Goal: Task Accomplishment & Management: Manage account settings

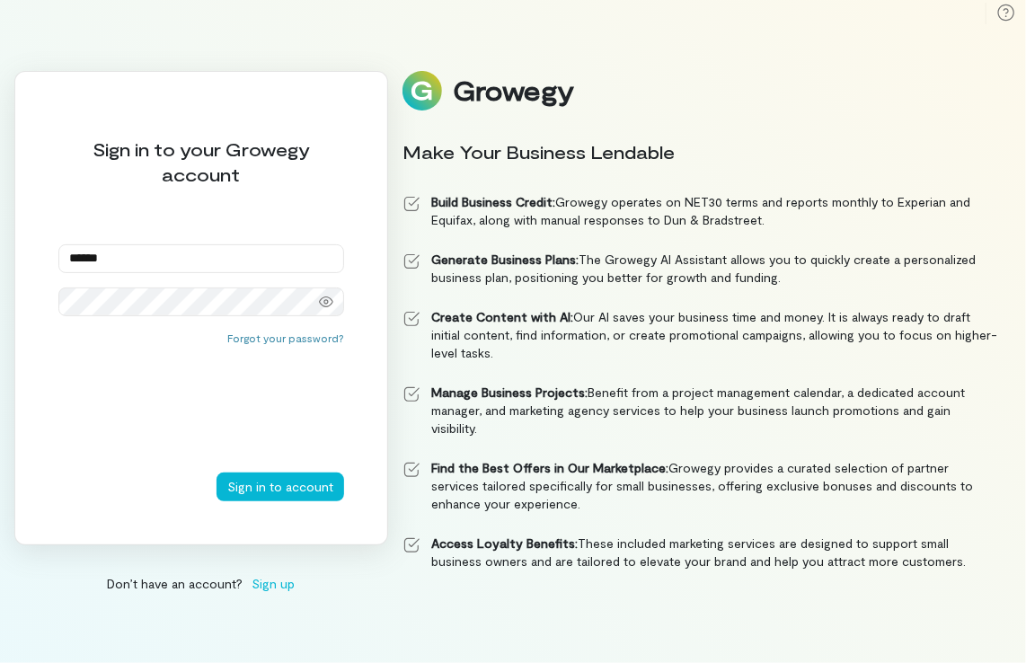
click at [276, 261] on input "******" at bounding box center [201, 258] width 286 height 29
type input "*"
type input "**********"
click at [284, 486] on button "Sign in to account" at bounding box center [281, 487] width 128 height 29
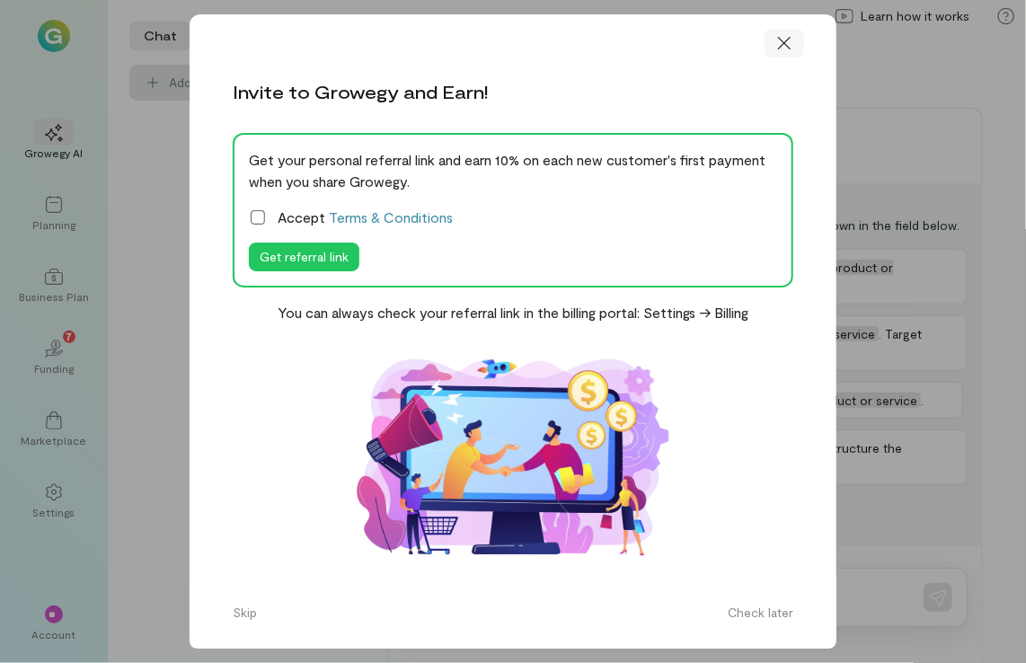
click at [787, 53] on div at bounding box center [785, 43] width 40 height 29
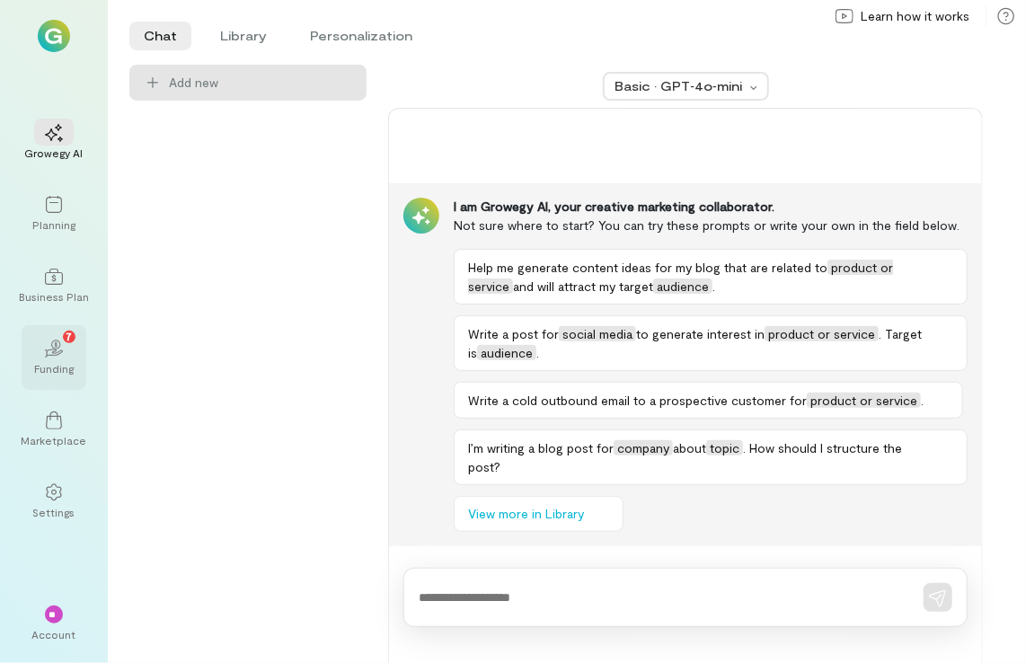
click at [41, 349] on div "02 7" at bounding box center [54, 347] width 40 height 27
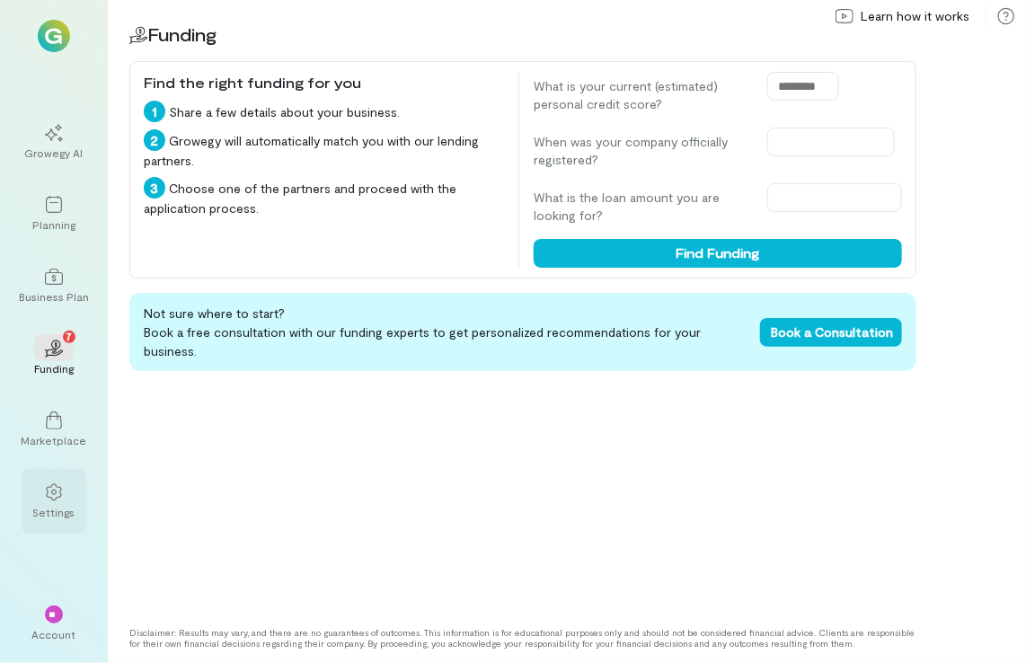
click at [54, 483] on icon at bounding box center [54, 492] width 18 height 18
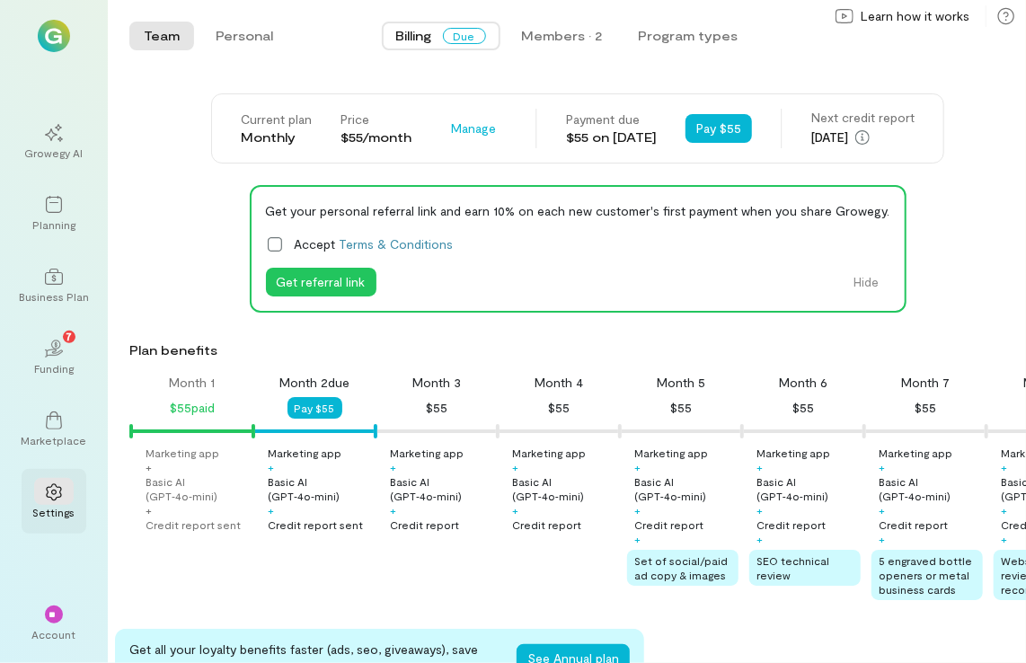
click at [52, 492] on icon at bounding box center [54, 492] width 18 height 18
click at [228, 46] on button "Personal" at bounding box center [244, 36] width 86 height 29
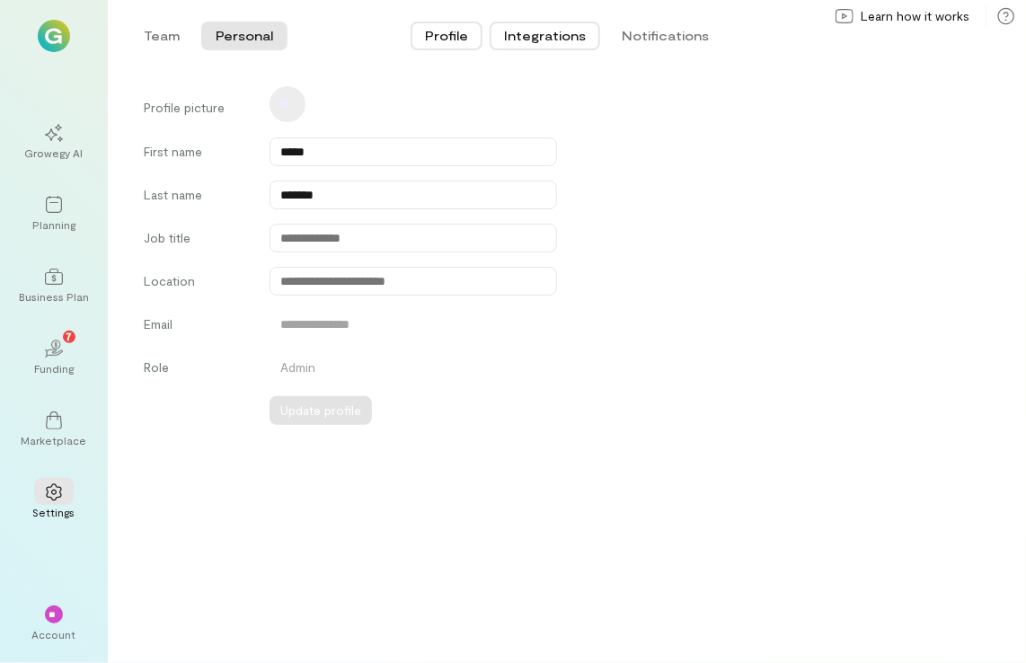
click at [526, 26] on button "Integrations" at bounding box center [545, 36] width 111 height 29
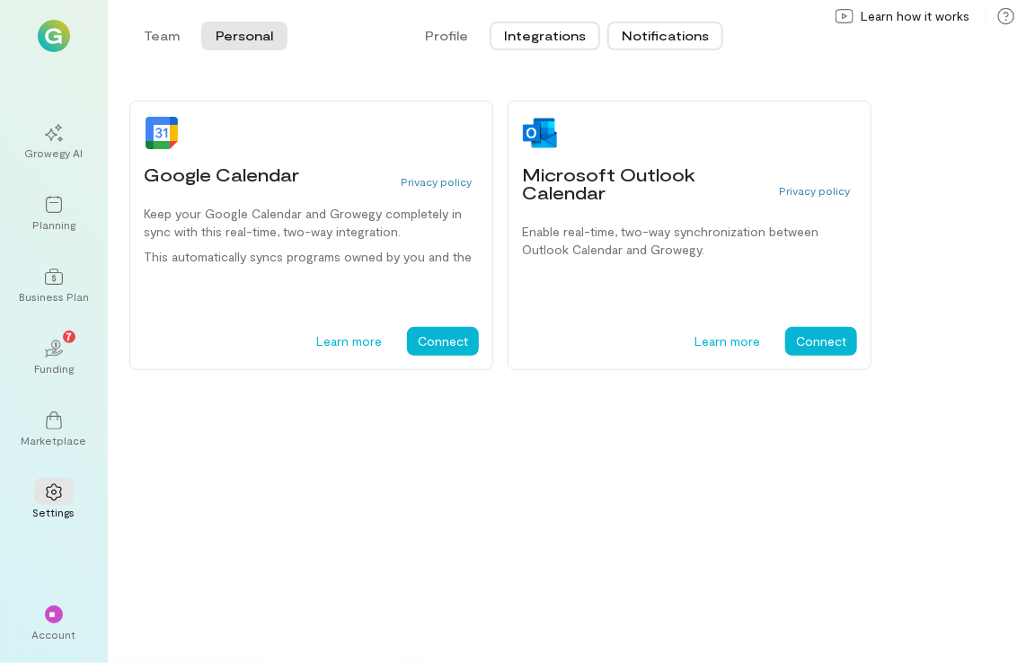
click at [636, 27] on button "Notifications" at bounding box center [665, 36] width 116 height 29
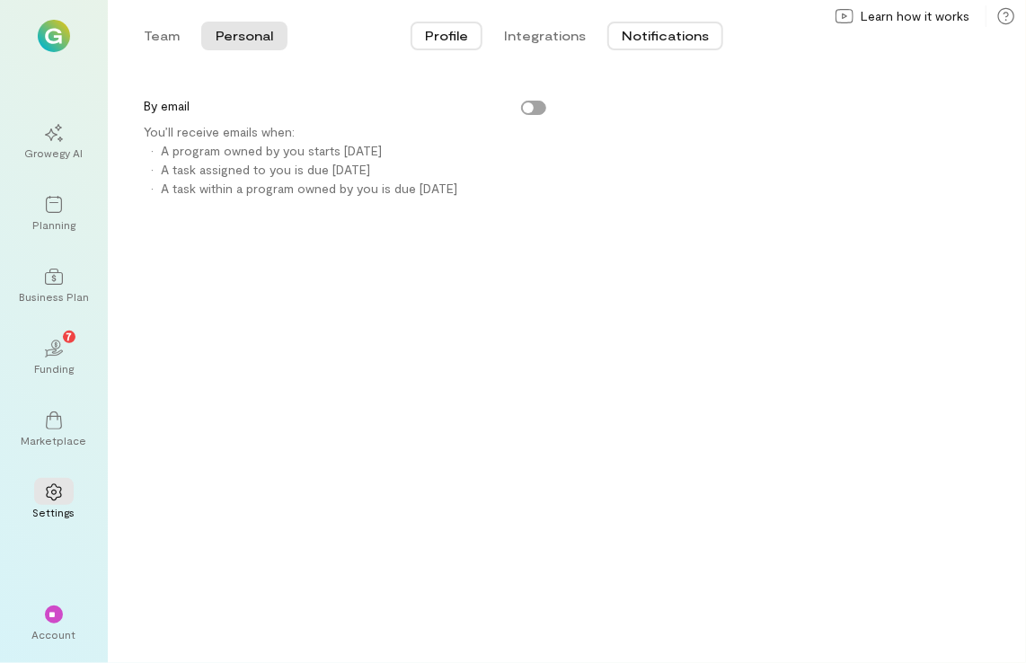
click at [457, 36] on button "Profile" at bounding box center [447, 36] width 72 height 29
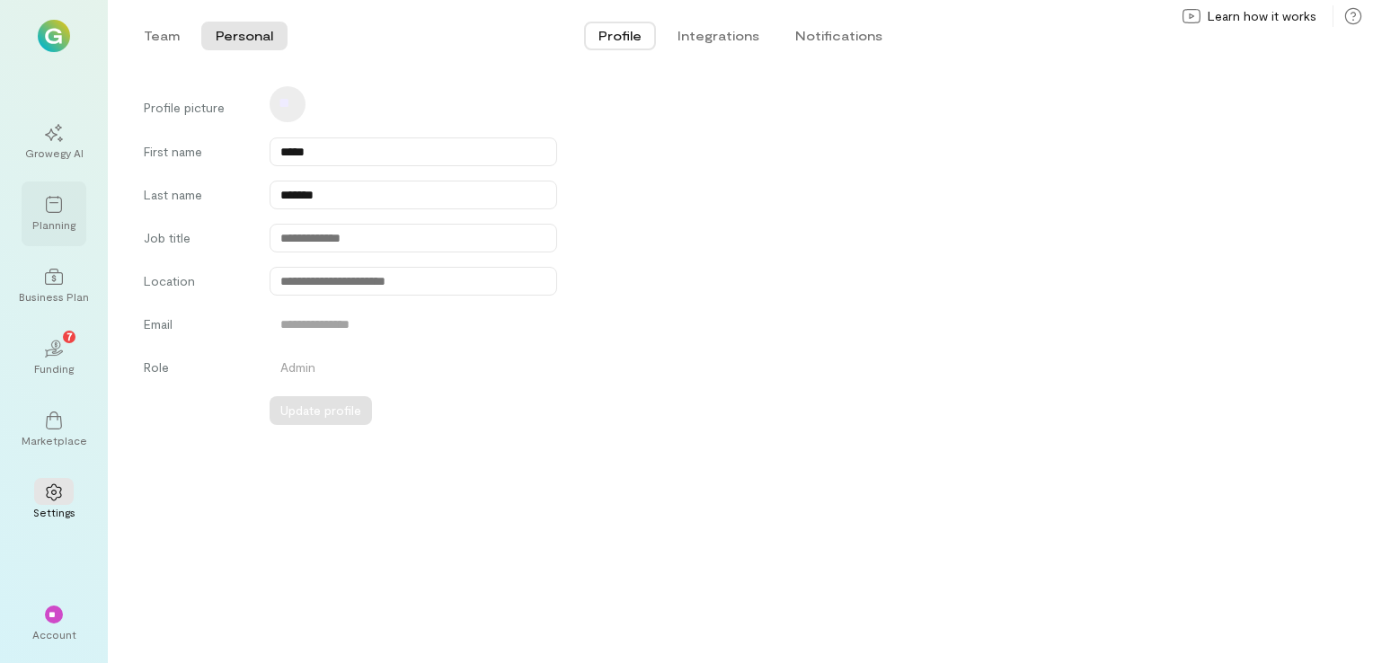
click at [58, 207] on icon at bounding box center [54, 205] width 18 height 18
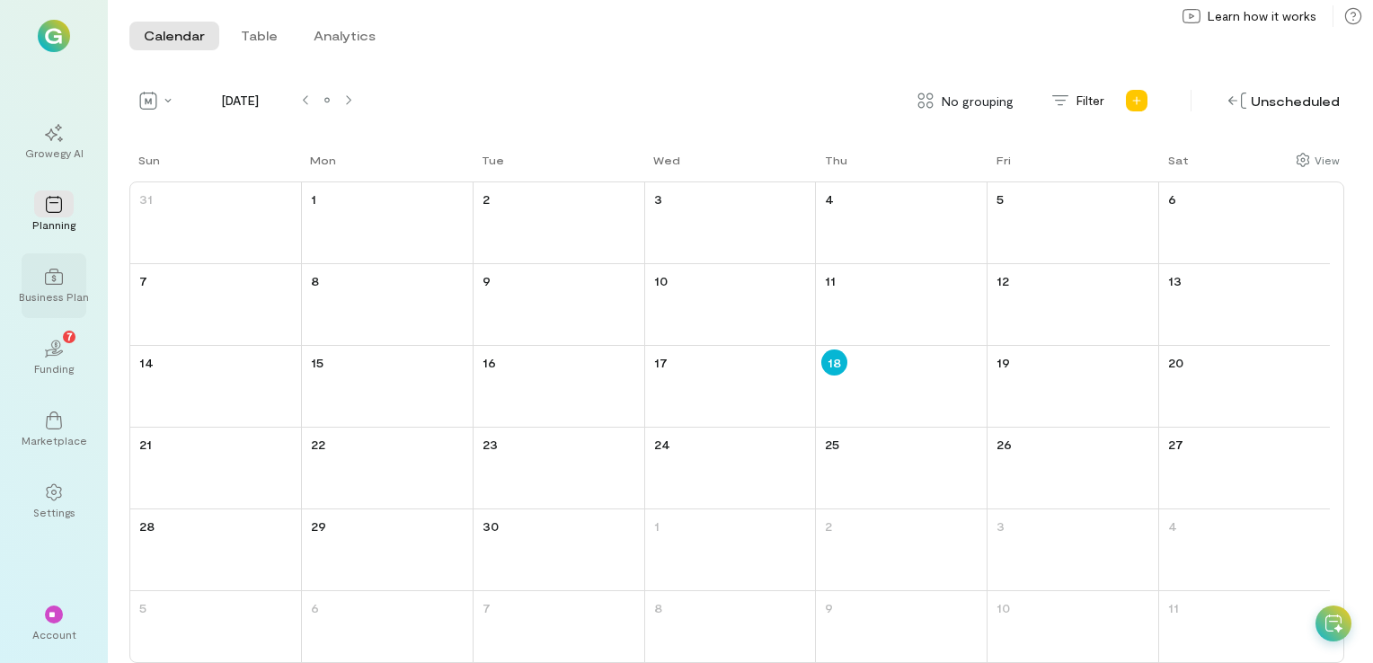
click at [60, 286] on icon at bounding box center [54, 277] width 18 height 18
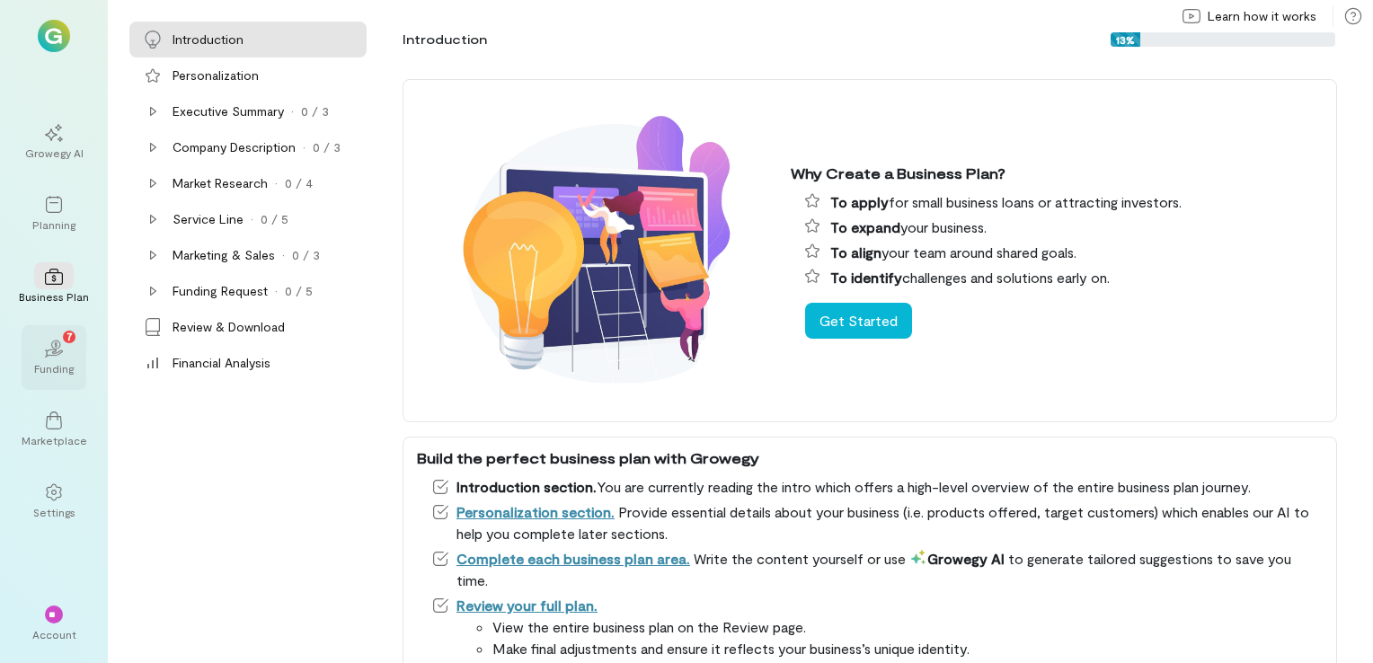
click at [49, 362] on div "Funding" at bounding box center [54, 368] width 40 height 14
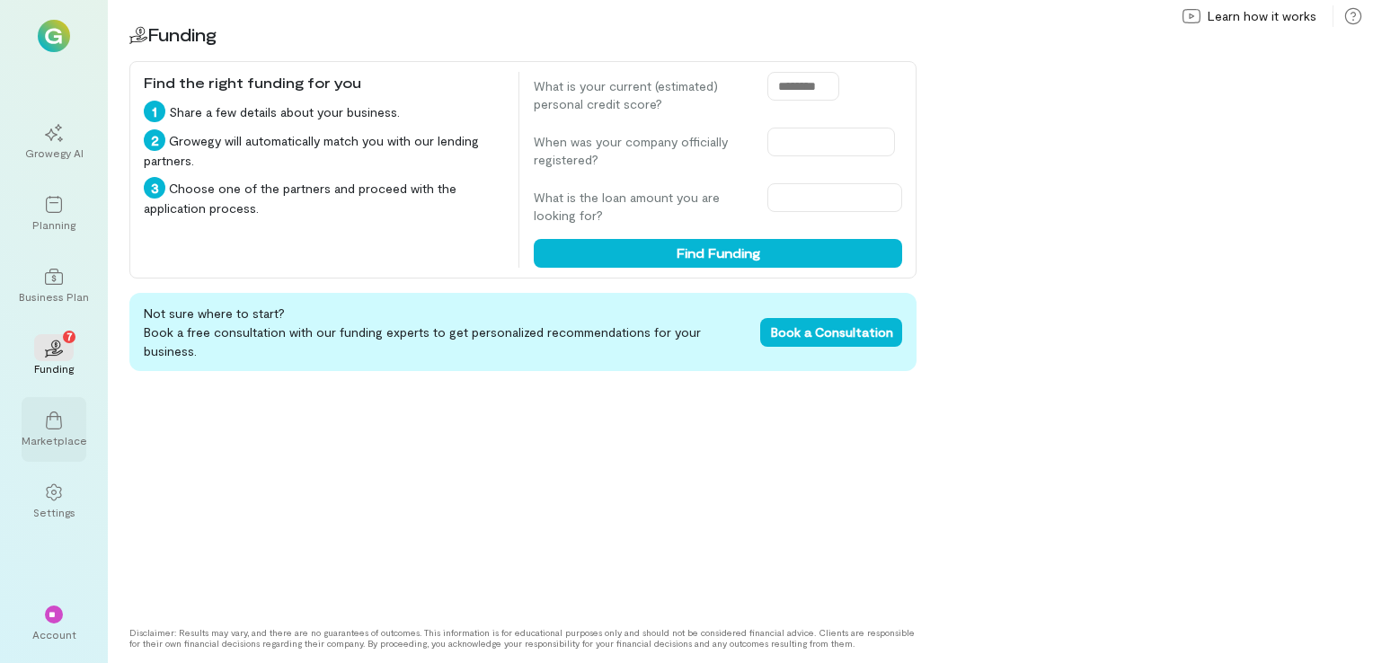
click at [54, 414] on icon at bounding box center [54, 421] width 18 height 18
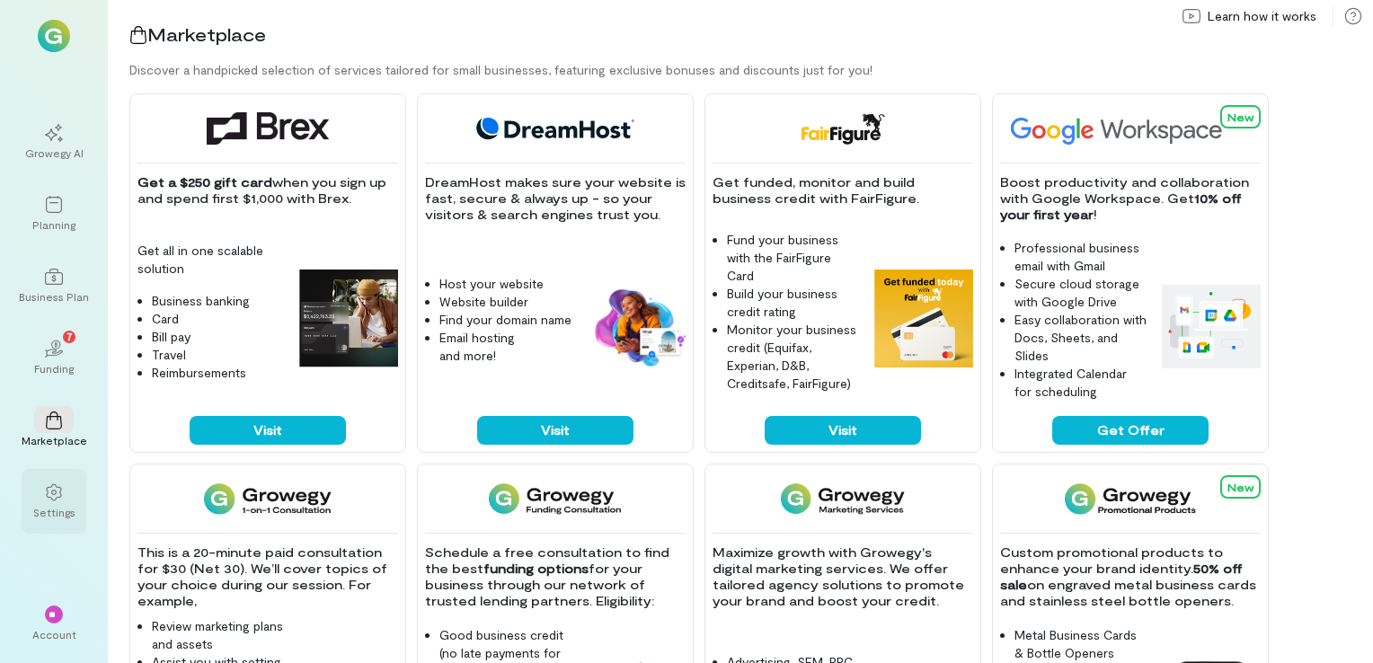
click at [55, 502] on div at bounding box center [54, 491] width 40 height 27
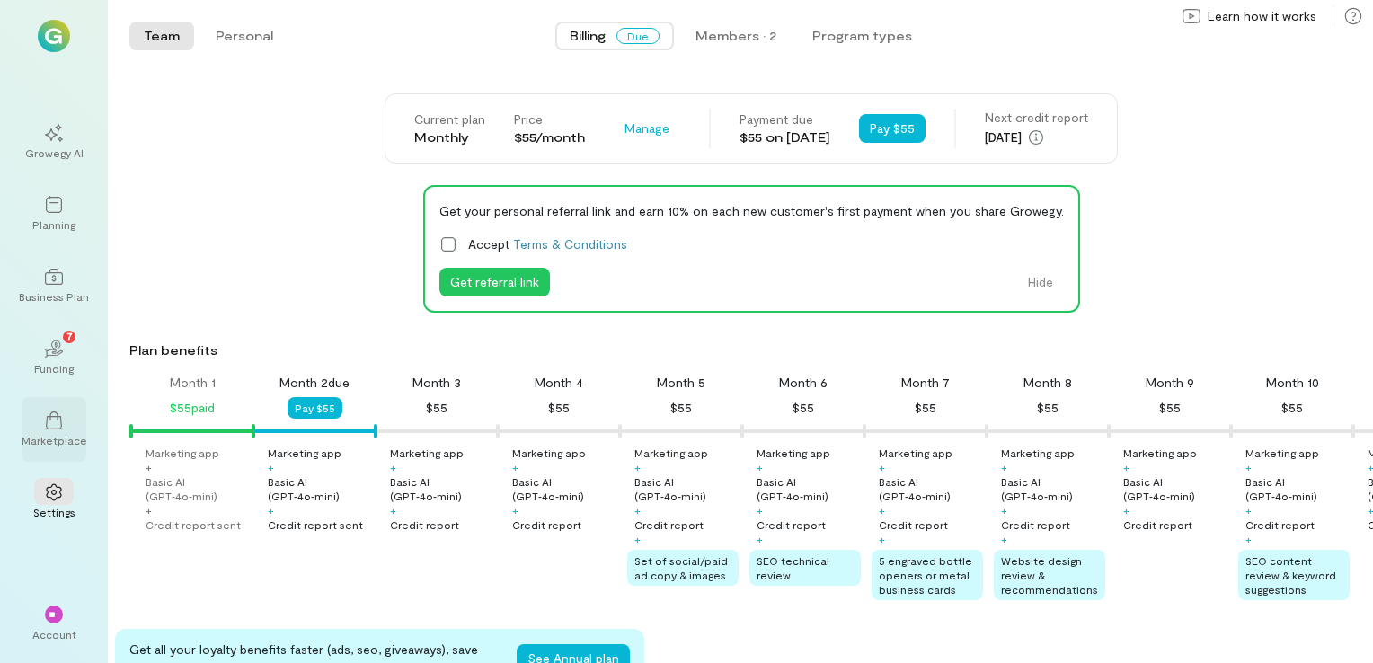
click at [56, 426] on icon at bounding box center [54, 421] width 18 height 18
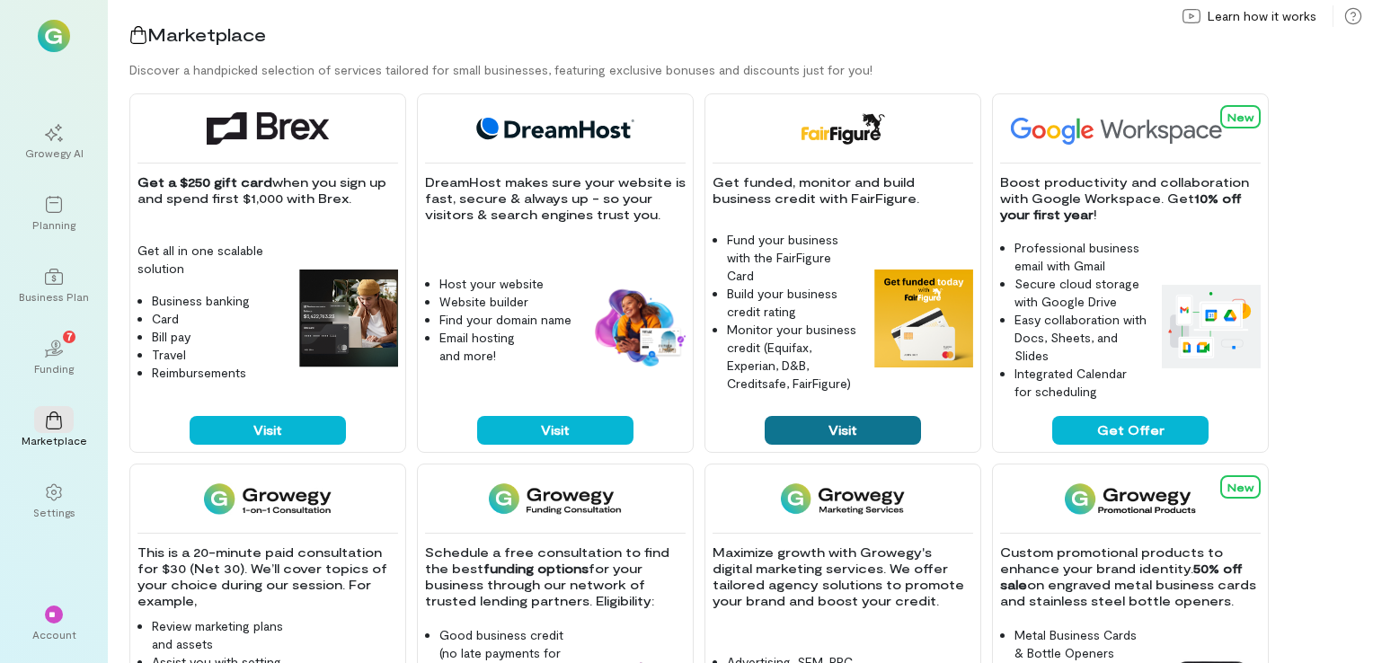
click at [784, 439] on button "Visit" at bounding box center [843, 430] width 156 height 29
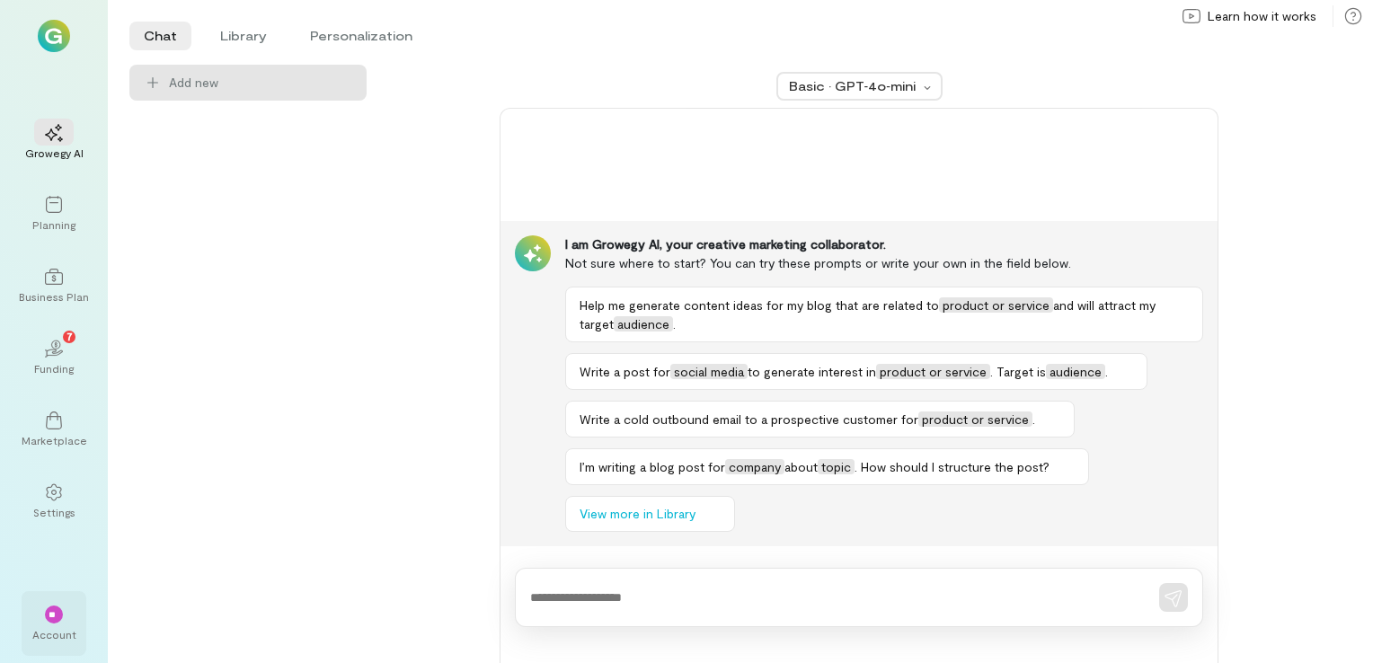
click at [66, 634] on div "Account" at bounding box center [54, 634] width 44 height 14
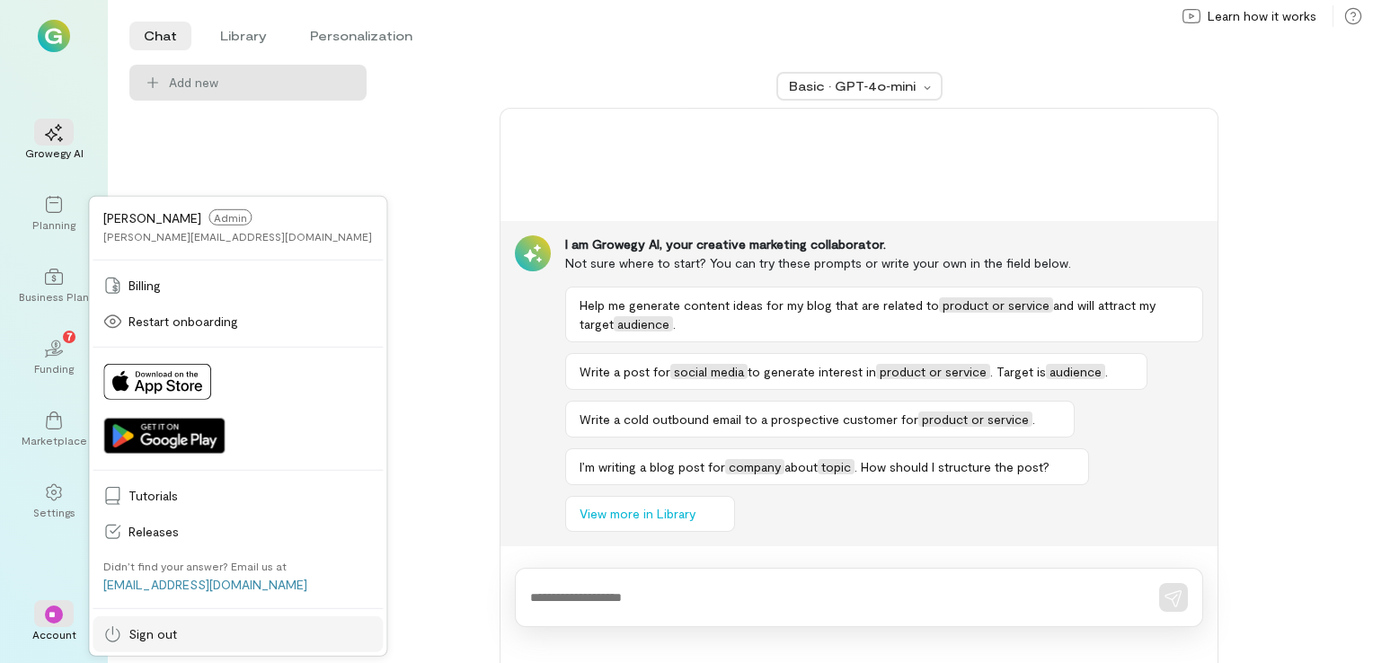
click at [158, 624] on link "Sign out" at bounding box center [238, 634] width 290 height 36
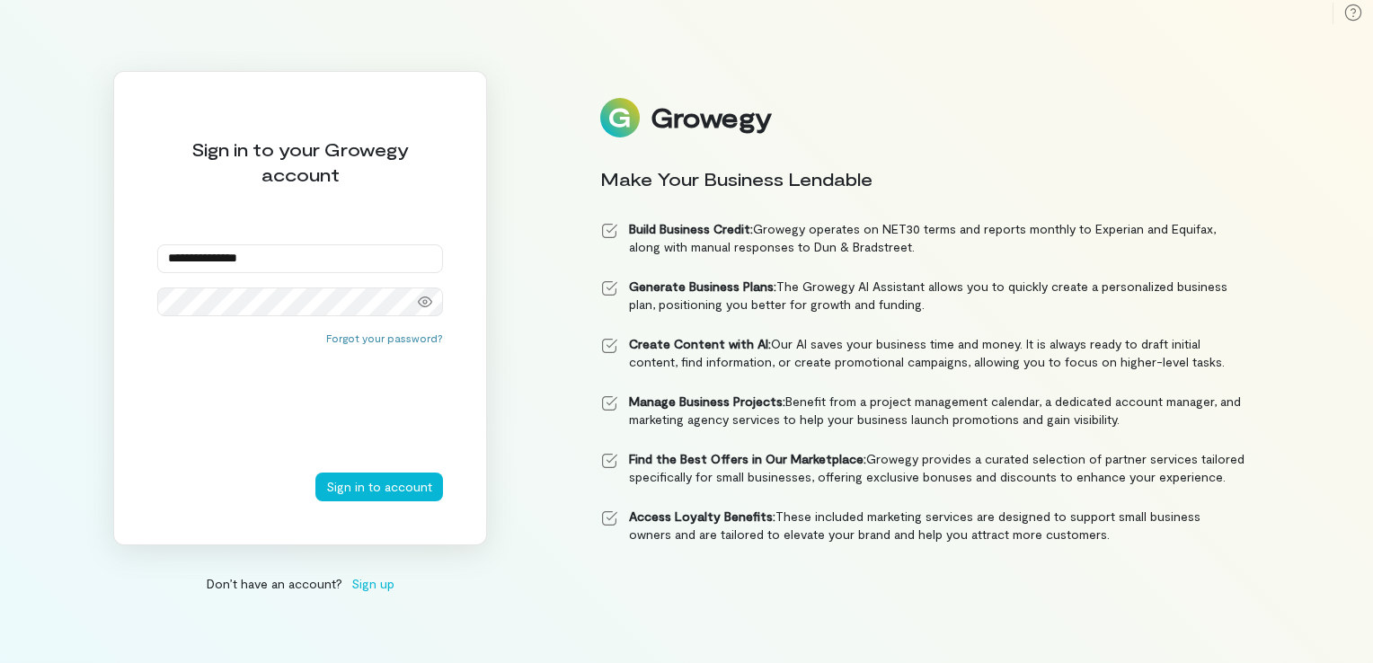
click at [276, 257] on input "**********" at bounding box center [300, 258] width 286 height 29
type input "*"
type input "**********"
click at [356, 487] on button "Sign in to account" at bounding box center [379, 487] width 128 height 29
click at [429, 297] on icon at bounding box center [425, 302] width 14 height 14
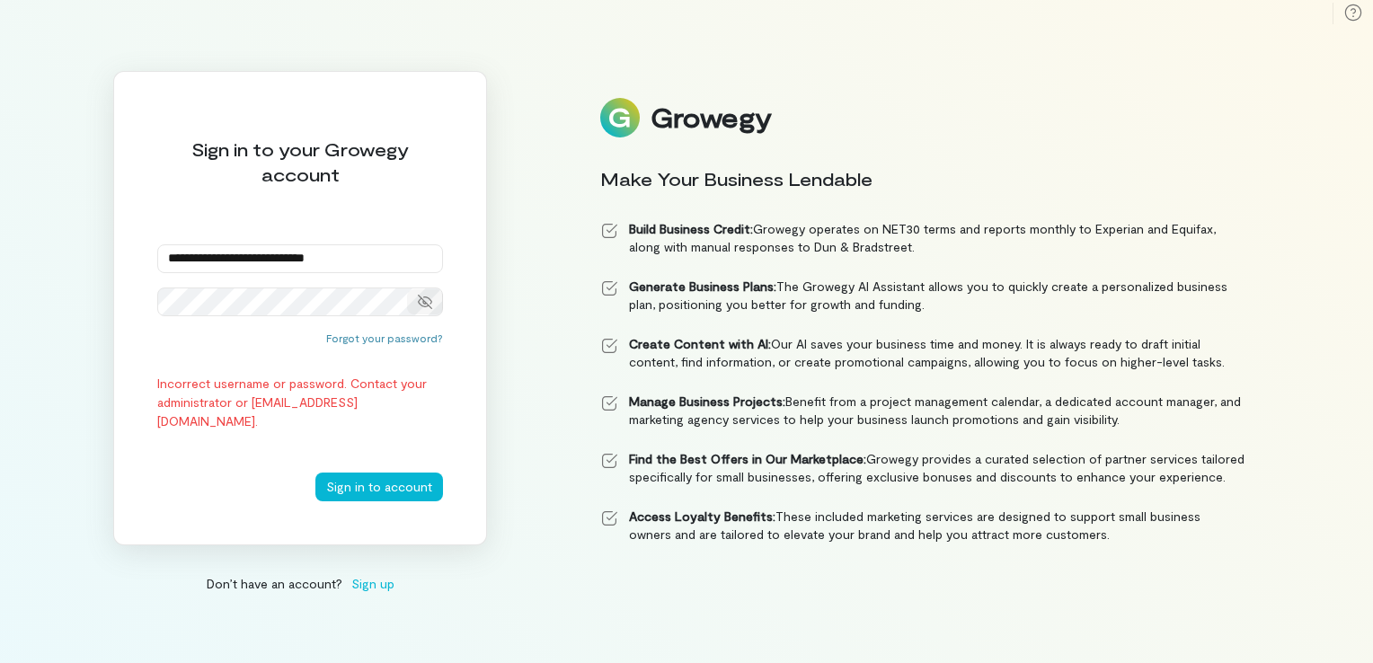
click at [429, 297] on icon at bounding box center [425, 302] width 14 height 14
click at [315, 473] on button "Sign in to account" at bounding box center [379, 487] width 128 height 29
click at [420, 302] on icon at bounding box center [425, 302] width 14 height 14
click at [367, 481] on button "Sign in to account" at bounding box center [379, 487] width 128 height 29
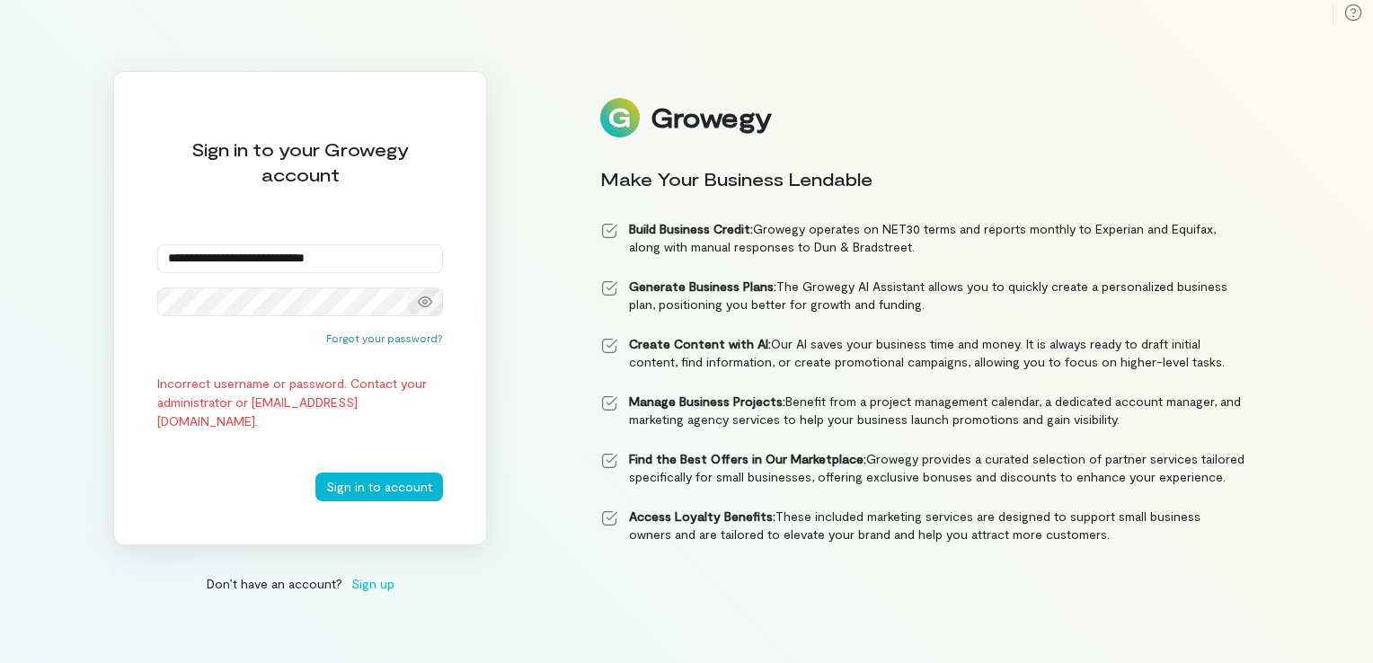
click at [431, 309] on div at bounding box center [425, 301] width 36 height 25
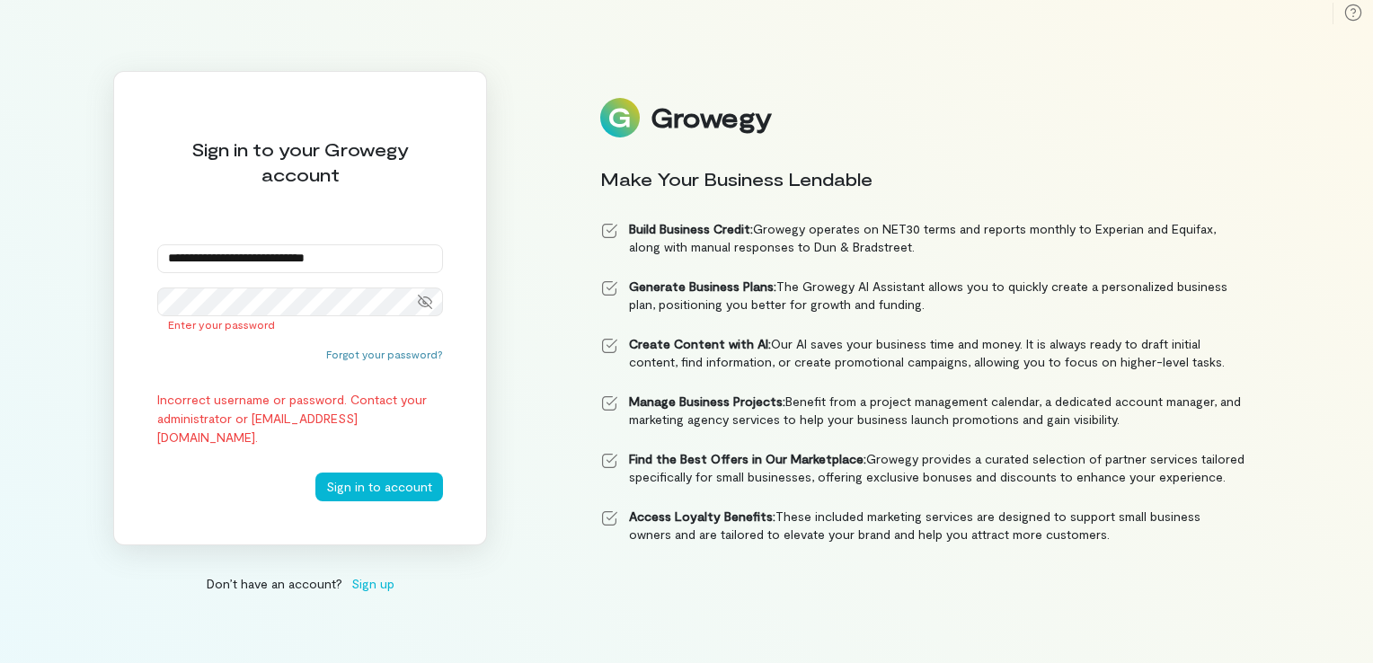
click at [421, 297] on icon at bounding box center [425, 302] width 14 height 14
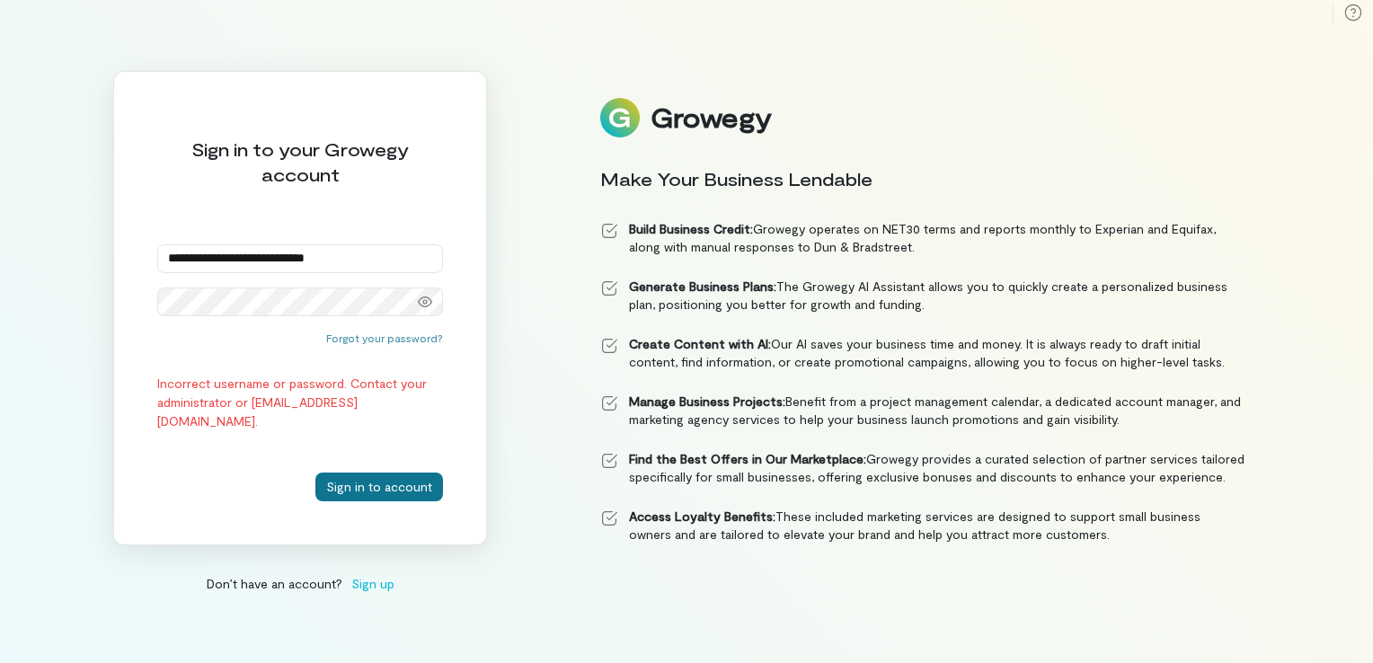
click at [362, 491] on button "Sign in to account" at bounding box center [379, 487] width 128 height 29
click at [431, 300] on icon at bounding box center [425, 302] width 14 height 11
click at [431, 300] on icon at bounding box center [425, 302] width 14 height 14
click at [315, 473] on button "Sign in to account" at bounding box center [379, 487] width 128 height 29
click at [424, 299] on icon at bounding box center [425, 302] width 14 height 11
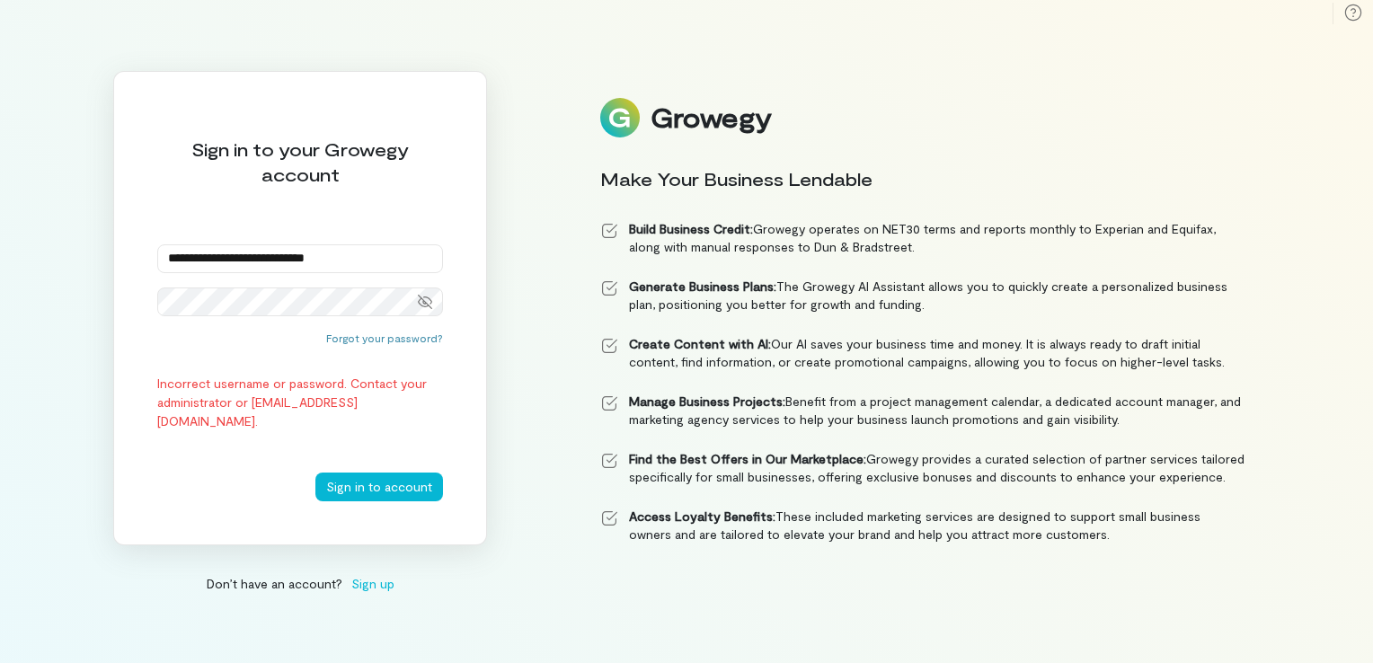
click at [424, 299] on icon at bounding box center [425, 302] width 14 height 14
click at [390, 485] on button "Sign in to account" at bounding box center [379, 487] width 128 height 29
click at [421, 299] on icon at bounding box center [425, 302] width 14 height 14
click at [315, 473] on button "Sign in to account" at bounding box center [379, 487] width 128 height 29
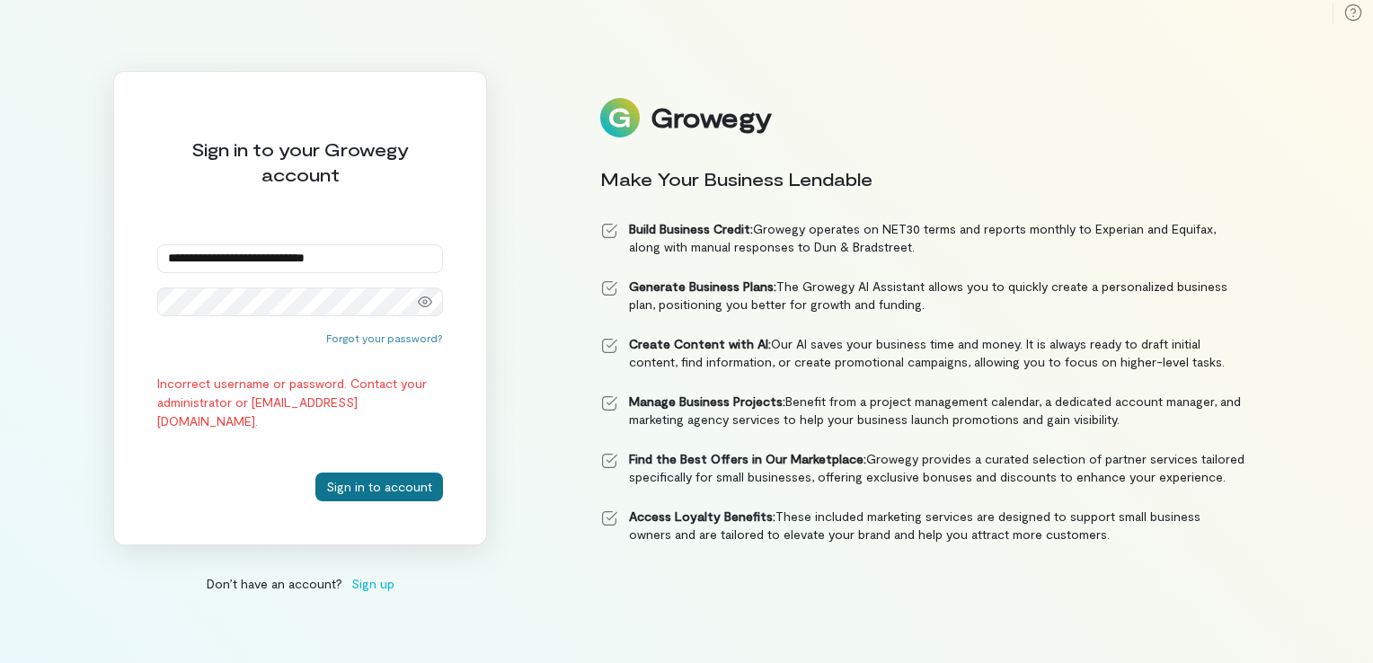
click at [390, 491] on button "Sign in to account" at bounding box center [379, 487] width 128 height 29
click at [384, 336] on button "Forgot your password?" at bounding box center [384, 338] width 117 height 14
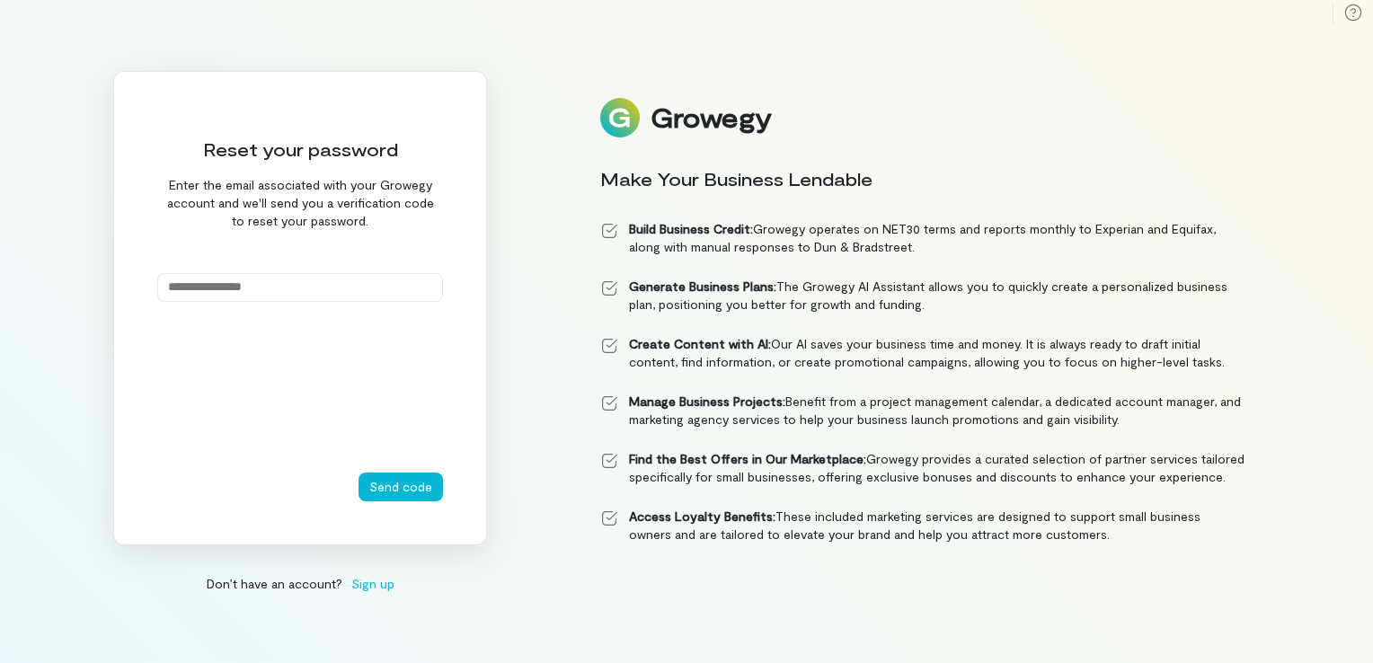
click at [358, 279] on input "email" at bounding box center [300, 287] width 286 height 29
click at [327, 271] on div "**********" at bounding box center [300, 308] width 374 height 474
click at [330, 281] on input "**********" at bounding box center [300, 287] width 286 height 29
click at [359, 473] on button "Send code" at bounding box center [401, 487] width 84 height 29
type input "**********"
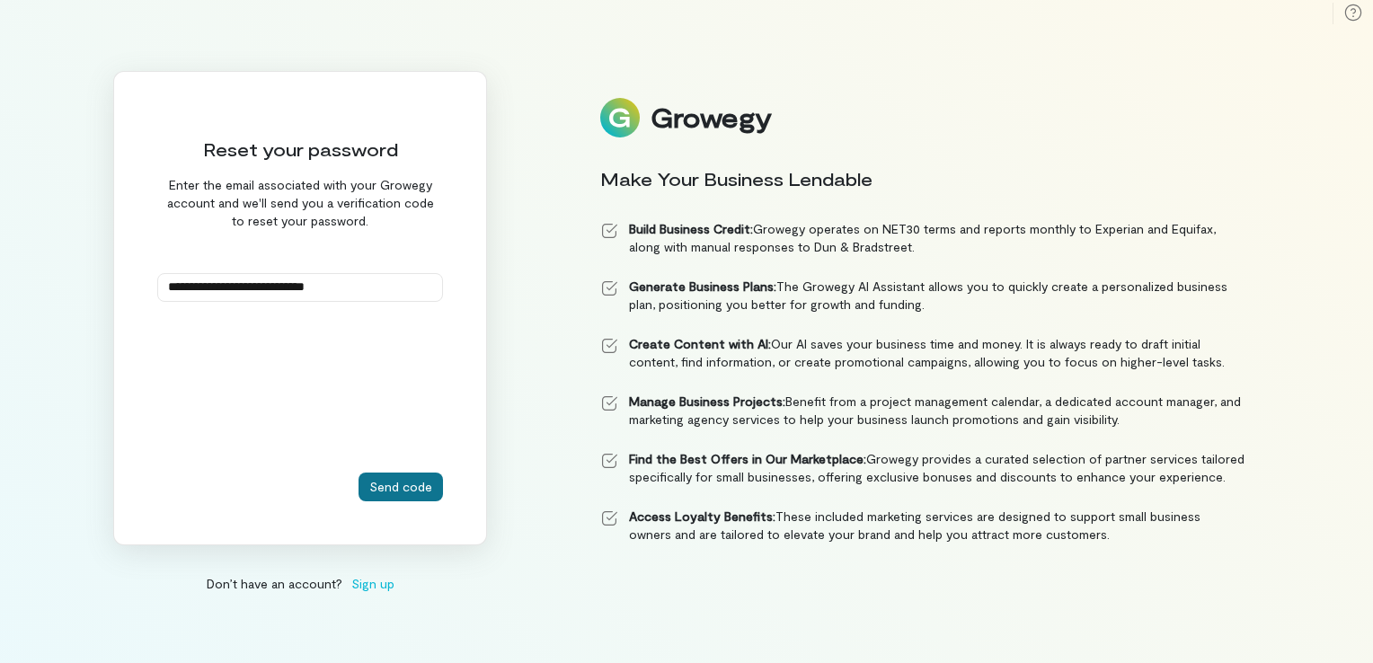
click at [399, 480] on button "Send code" at bounding box center [401, 487] width 84 height 29
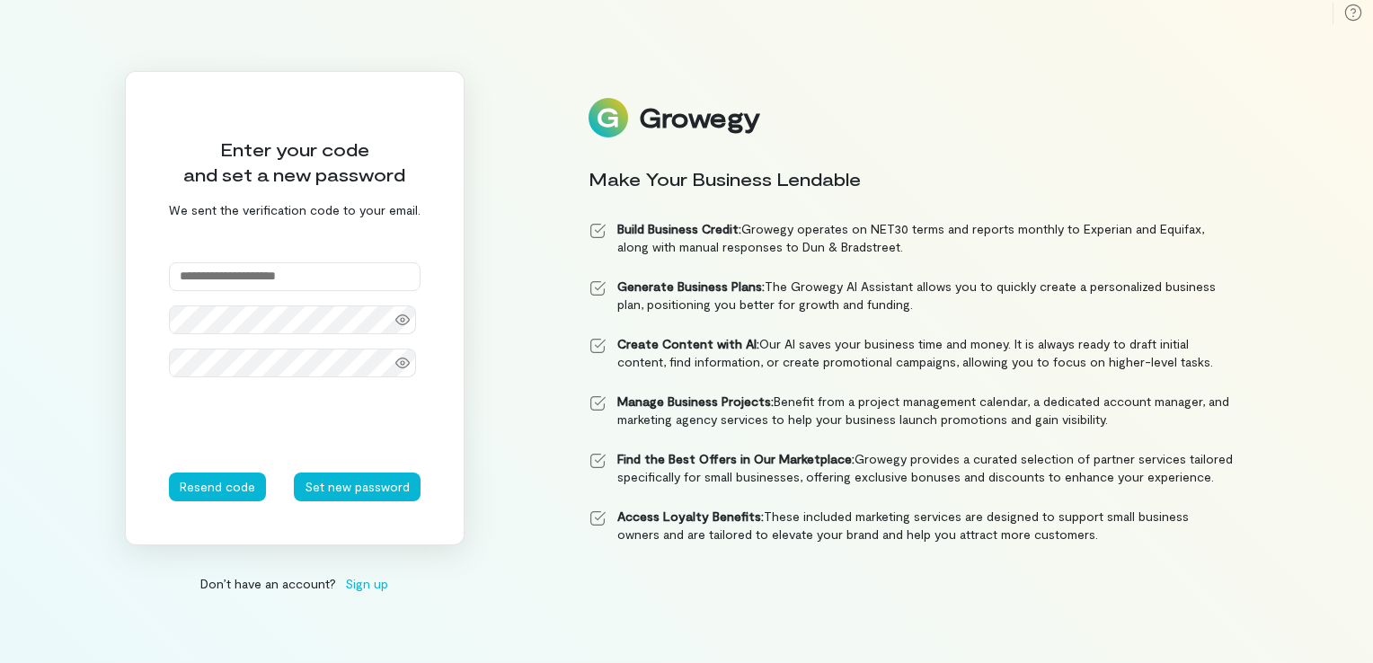
click at [312, 276] on input "text" at bounding box center [295, 276] width 252 height 29
type input "******"
click at [333, 479] on button "Set new password" at bounding box center [357, 487] width 127 height 29
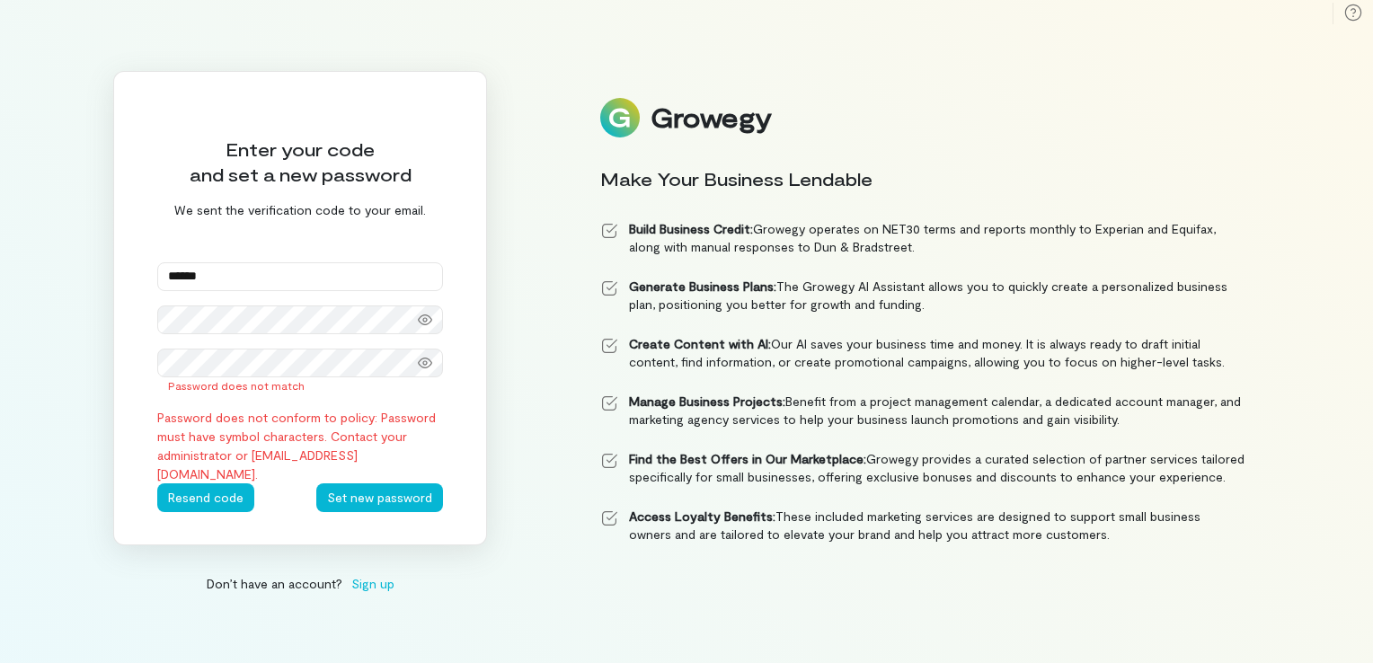
click at [26, 380] on div "Enter your code and set a new password We sent the verification code to your em…" at bounding box center [686, 331] width 1373 height 663
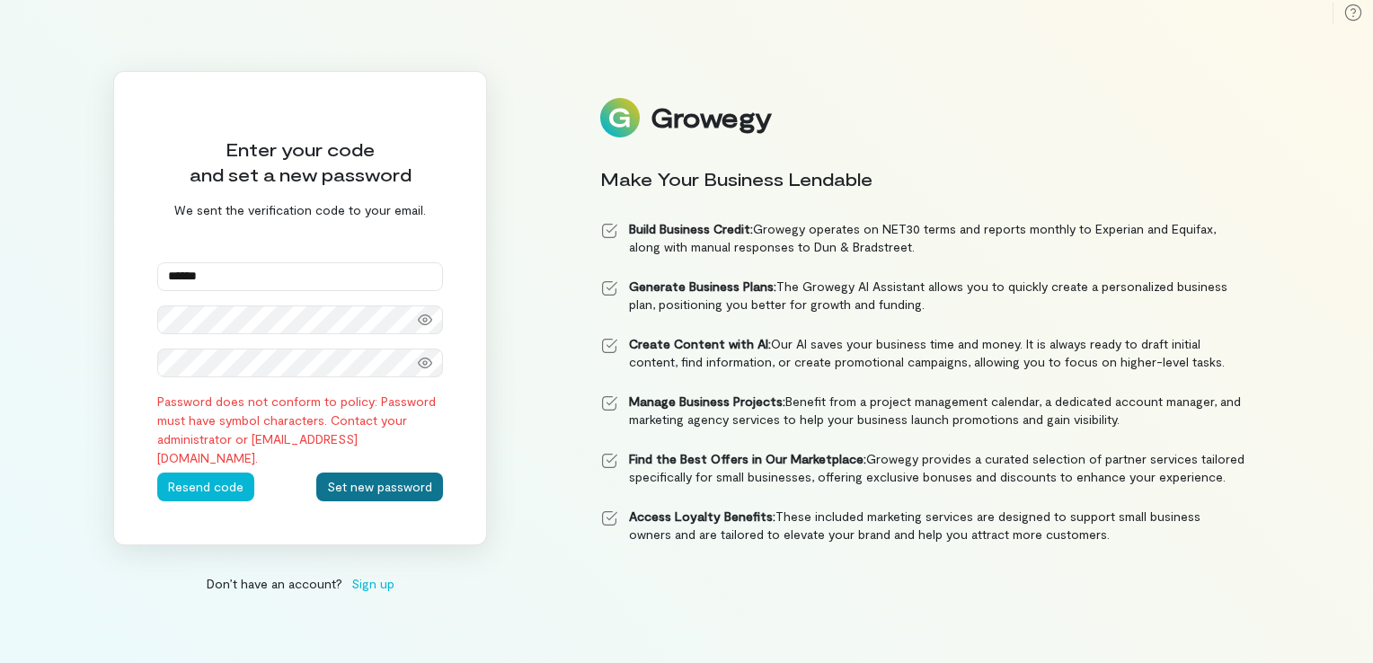
click at [327, 480] on button "Set new password" at bounding box center [379, 487] width 127 height 29
